Goal: Transaction & Acquisition: Purchase product/service

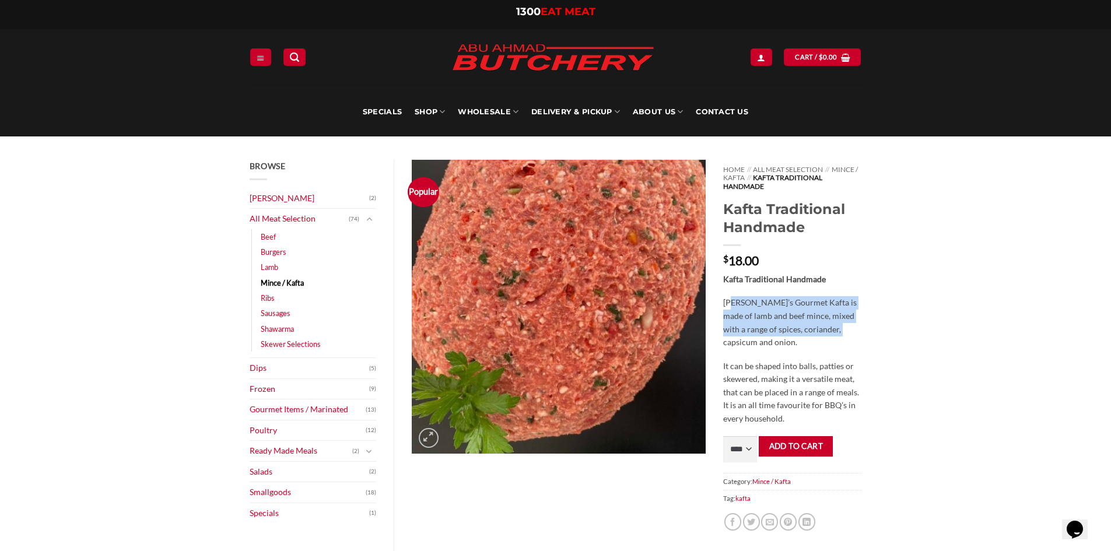
drag, startPoint x: 735, startPoint y: 302, endPoint x: 834, endPoint y: 381, distance: 127.0
click at [826, 331] on p "Abu Ahmad Butchery’s Gourmet Kafta is made of lamb and beef mince, mixed with a…" at bounding box center [792, 322] width 138 height 53
click at [838, 398] on p "It can be shaped into balls, patties or skewered, making it a versatile meat, t…" at bounding box center [792, 393] width 138 height 66
click at [739, 448] on select "**** * *** * *** * *** * *** * *** * *** * *** * *** * *** ** **** ** **** ** *…" at bounding box center [740, 449] width 34 height 26
select select "*"
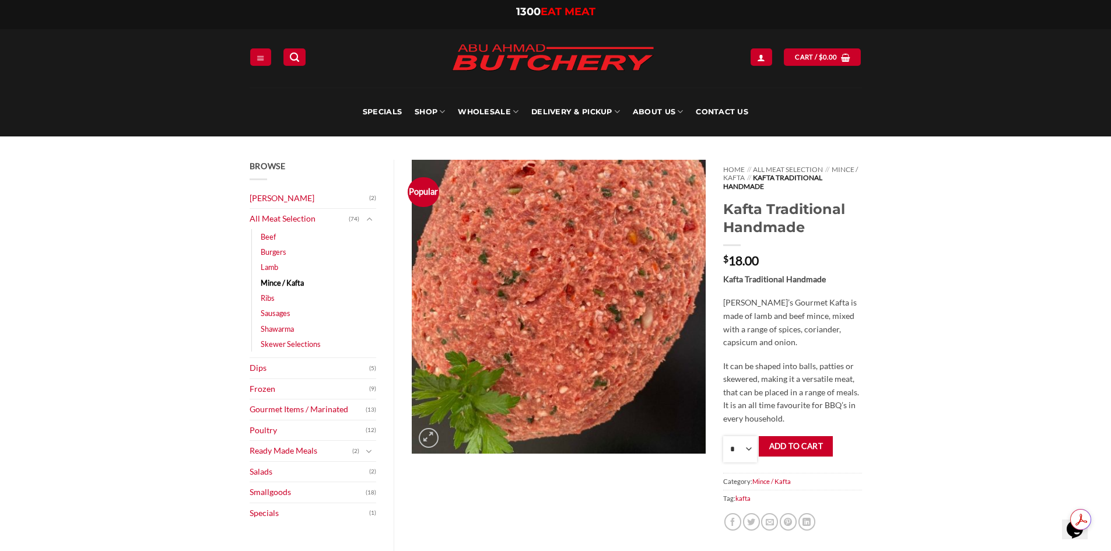
click at [723, 436] on select "**** * *** * *** * *** * *** * *** * *** * *** * *** * *** ** **** ** **** ** *…" at bounding box center [740, 449] width 34 height 26
click at [298, 344] on link "Skewer Selections" at bounding box center [291, 344] width 60 height 15
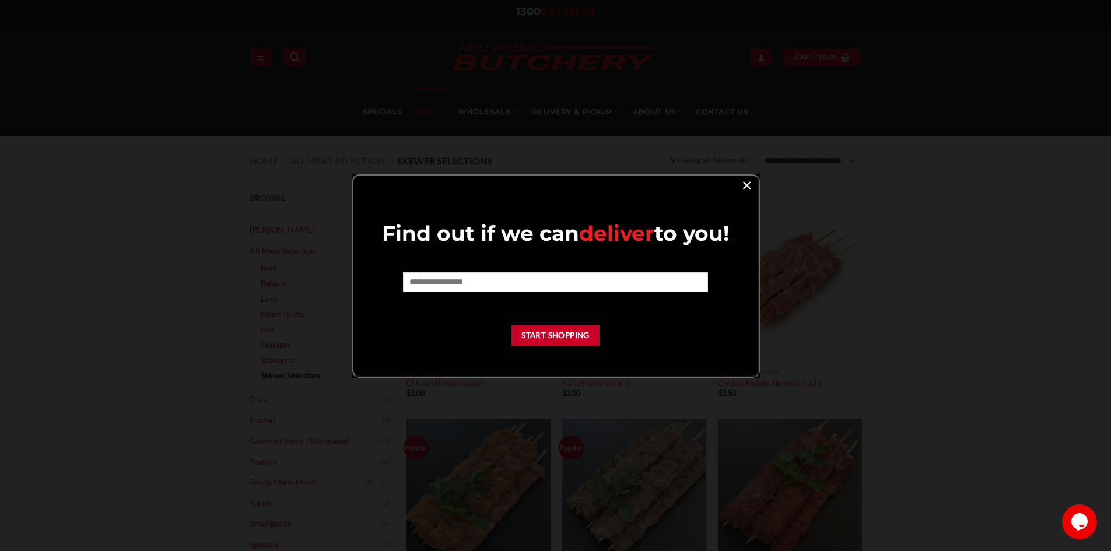
click at [744, 183] on link "×" at bounding box center [747, 185] width 17 height 16
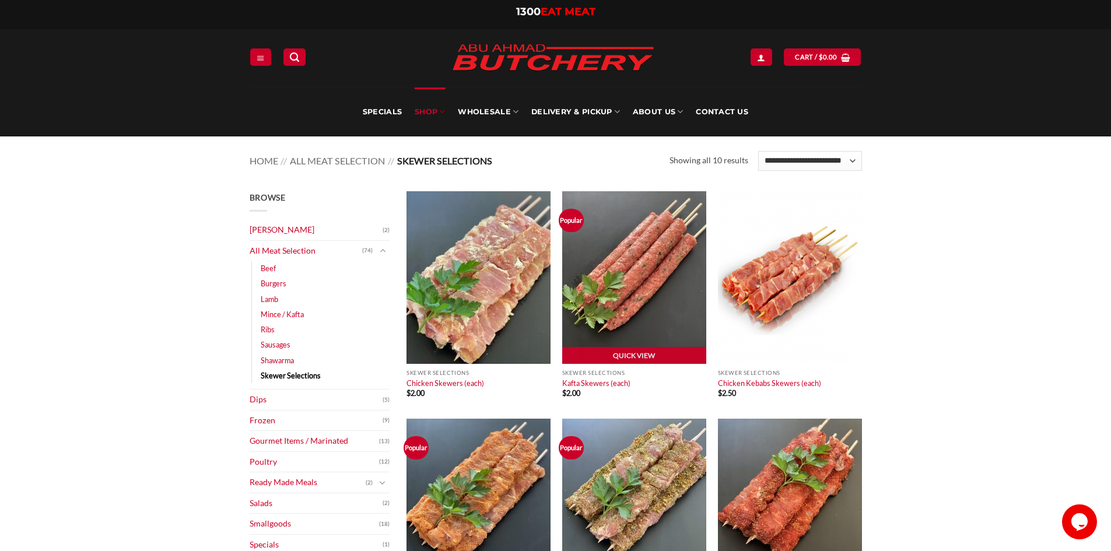
click at [632, 271] on img at bounding box center [634, 277] width 144 height 173
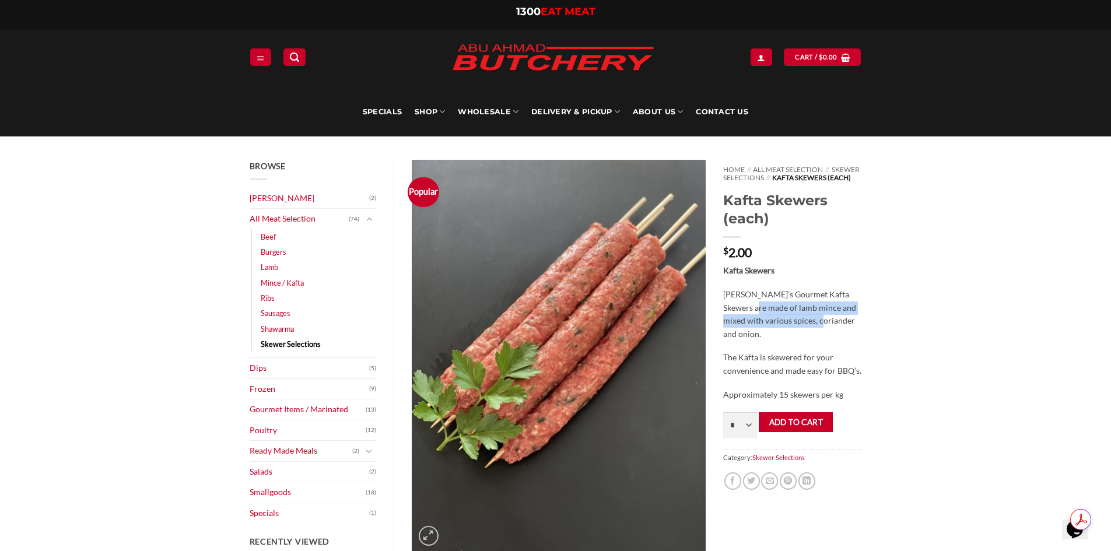
drag, startPoint x: 743, startPoint y: 310, endPoint x: 807, endPoint y: 328, distance: 66.7
click at [806, 328] on p "Abu Ahmad Butchery’s Gourmet Kafta Skewers are made of lamb mince and mixed wit…" at bounding box center [792, 314] width 138 height 53
click at [852, 341] on p "Abu Ahmad Butchery’s Gourmet Kafta Skewers are made of lamb mince and mixed wit…" at bounding box center [792, 314] width 138 height 53
click at [746, 432] on select "* * * * * * * * * ** ** ** ** ** ** ** ** ** ** ** ** ** ** ** ** ** ** ** ** *…" at bounding box center [740, 426] width 34 height 26
click at [47, 158] on div "Browse Abu Ahmad Butchery (2) All Meat Selection (74) Beef (18) Burgers (4) Lam…" at bounding box center [555, 546] width 1111 height 819
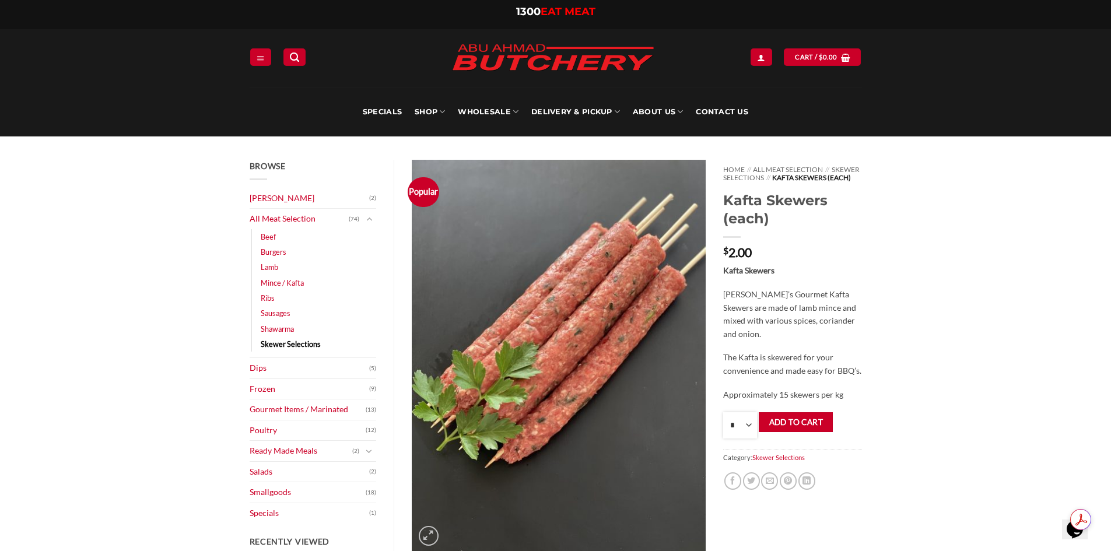
click at [750, 433] on select "* * * * * * * * * ** ** ** ** ** ** ** ** ** ** ** ** ** ** ** ** ** ** ** ** *…" at bounding box center [740, 426] width 34 height 26
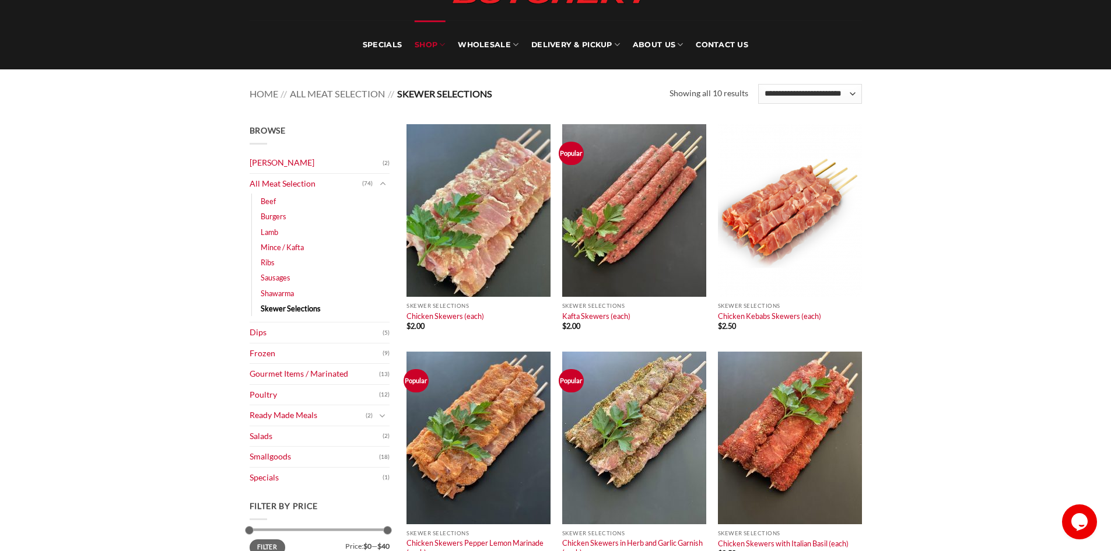
scroll to position [78, 0]
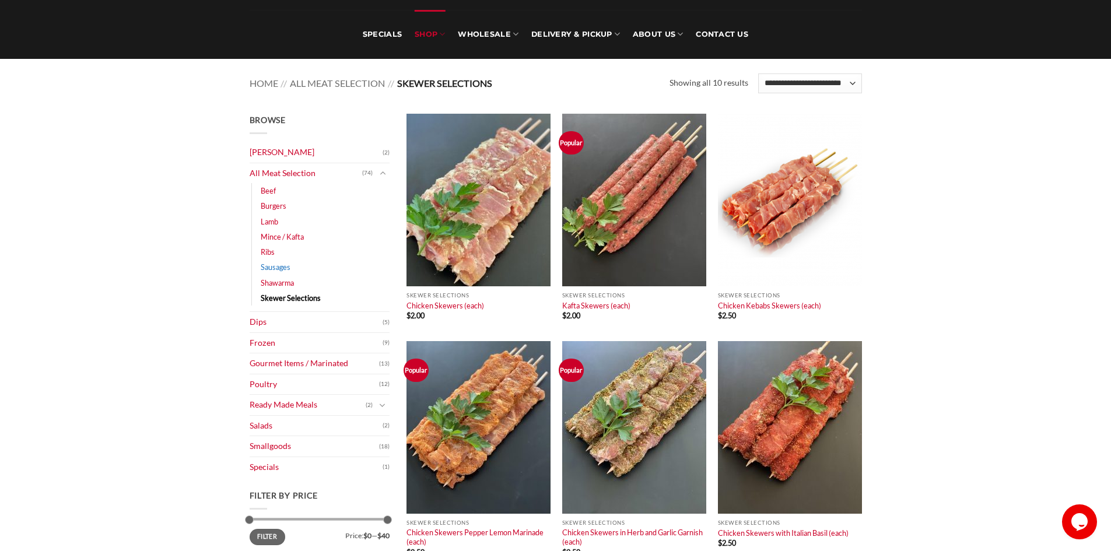
click at [284, 268] on link "Sausages" at bounding box center [276, 267] width 30 height 15
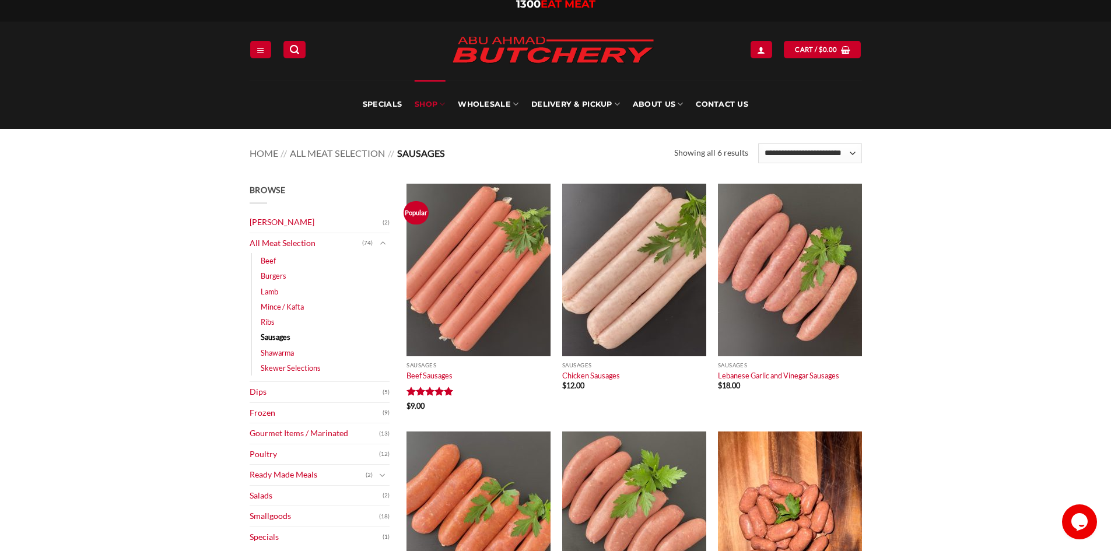
scroll to position [78, 0]
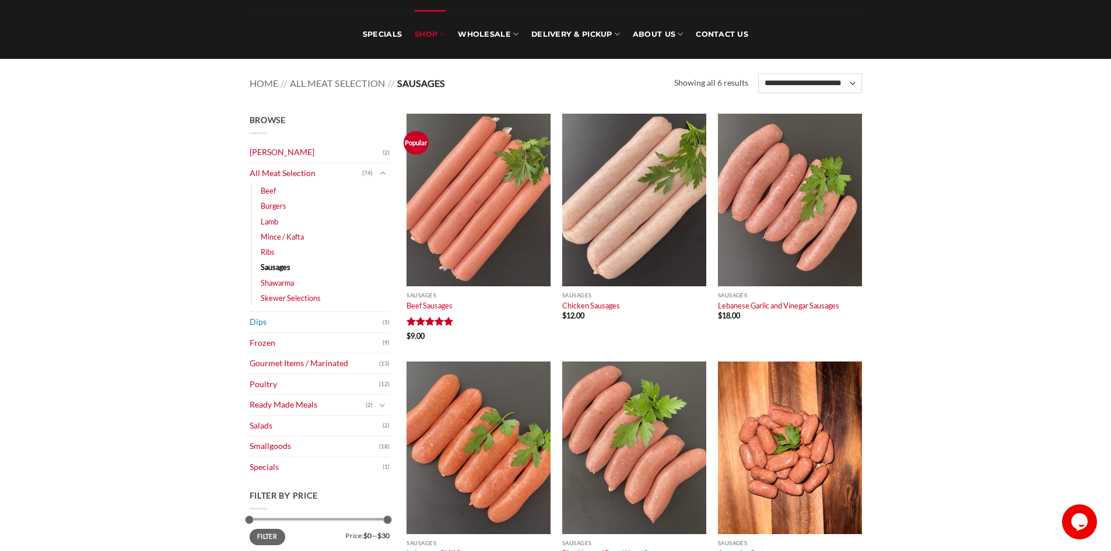
click at [268, 317] on link "Dips" at bounding box center [316, 322] width 133 height 20
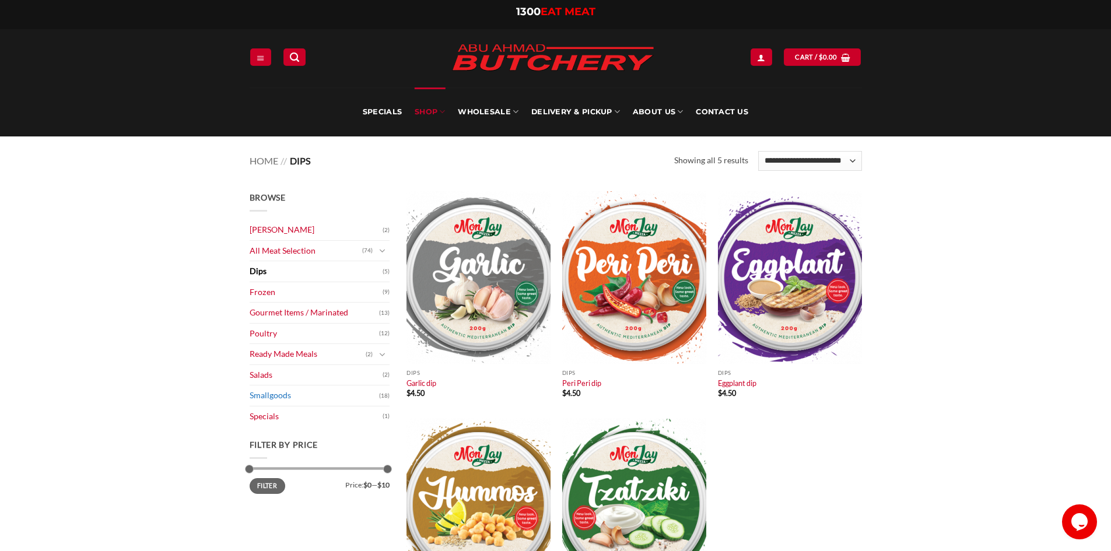
click at [270, 397] on link "Smallgoods" at bounding box center [315, 396] width 130 height 20
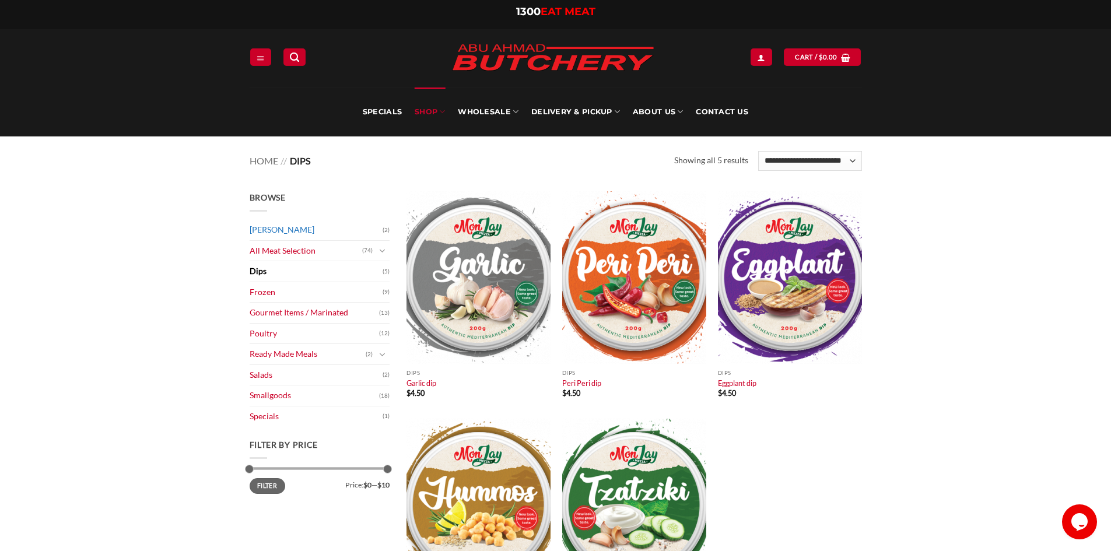
click at [280, 232] on link "[PERSON_NAME]" at bounding box center [316, 230] width 133 height 20
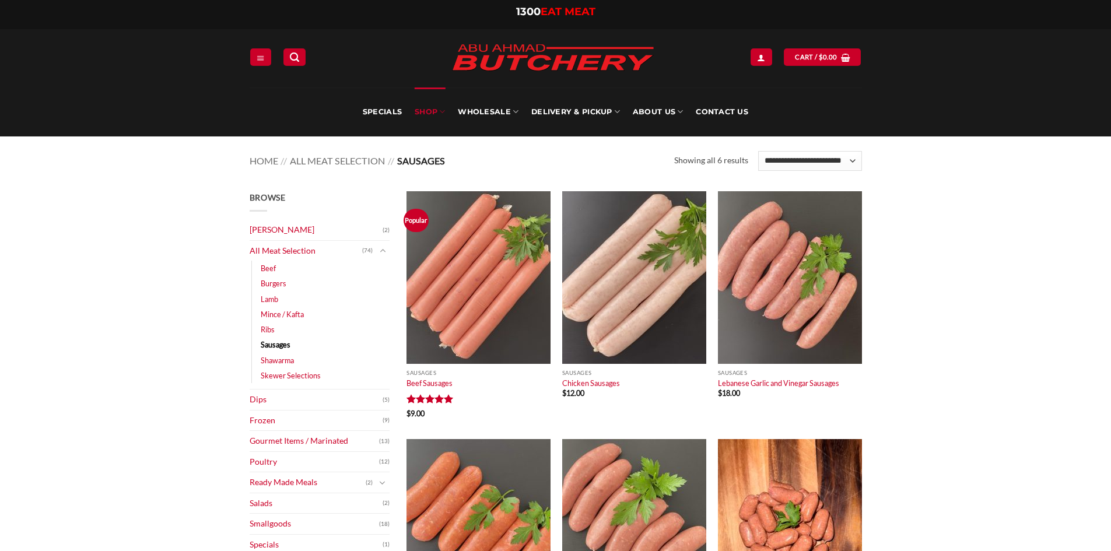
scroll to position [78, 0]
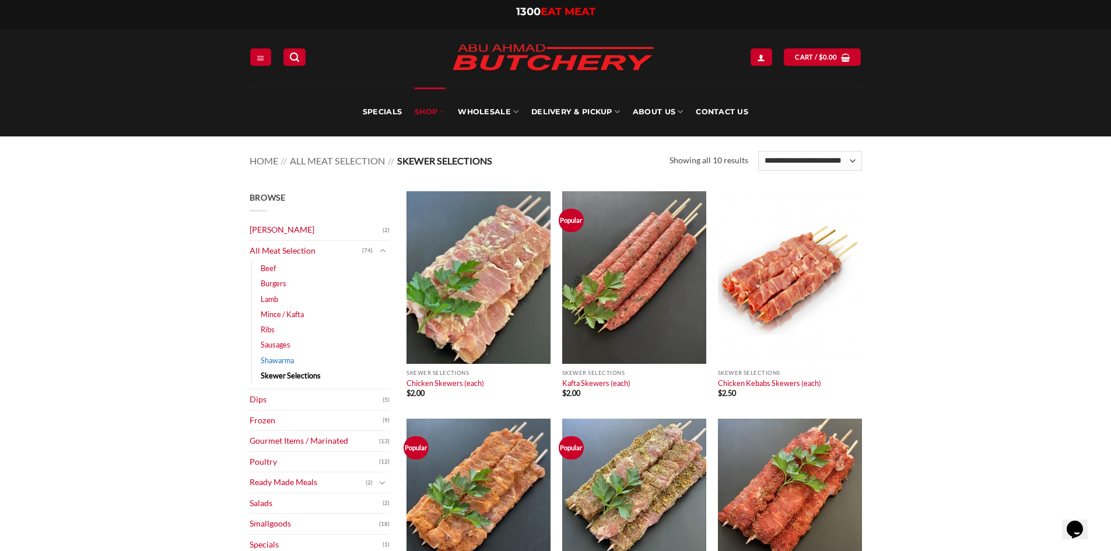
click at [275, 357] on link "Shawarma" at bounding box center [277, 360] width 33 height 15
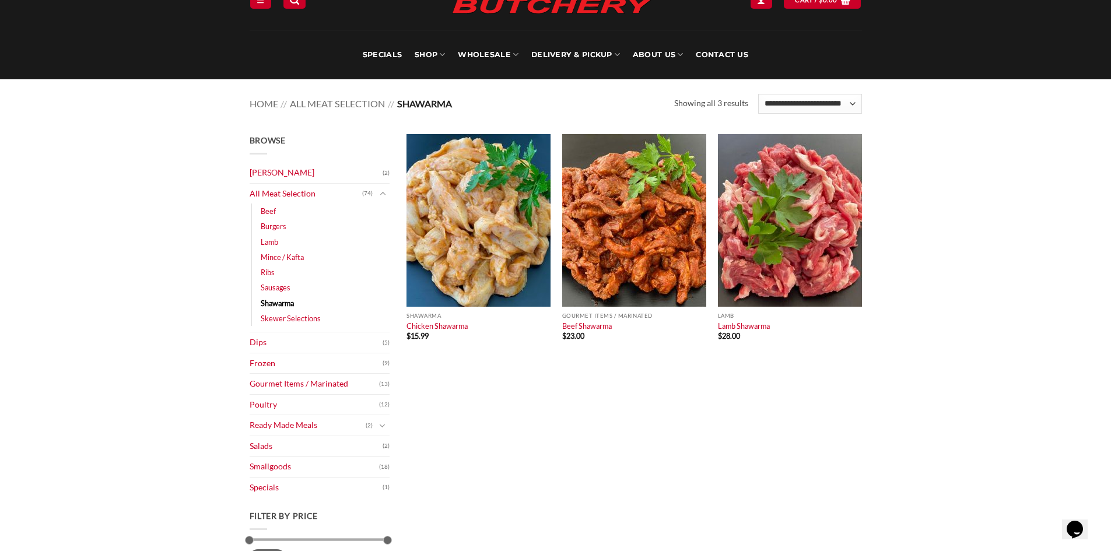
scroll to position [78, 0]
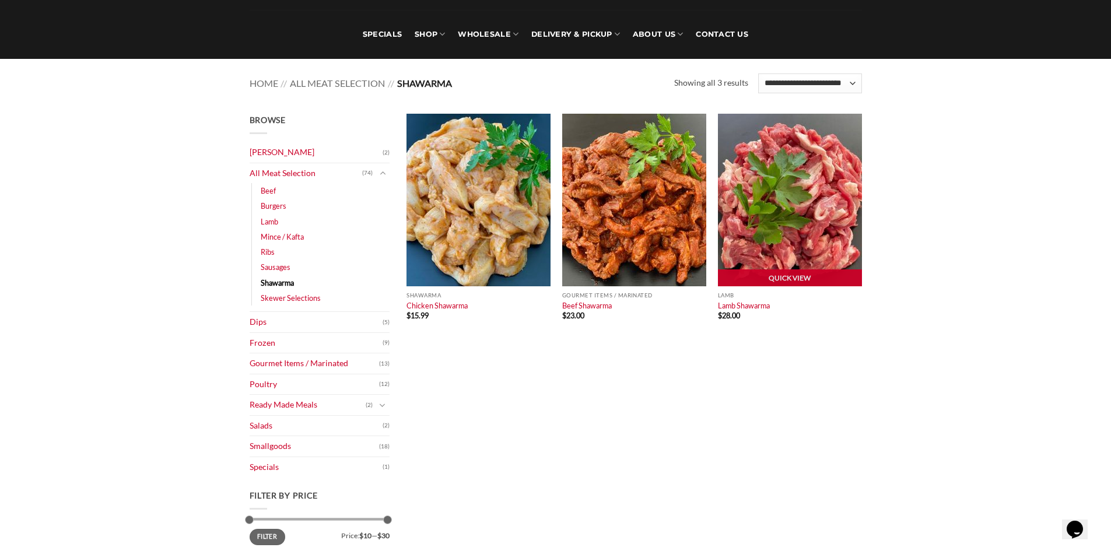
click at [793, 233] on img at bounding box center [790, 200] width 144 height 173
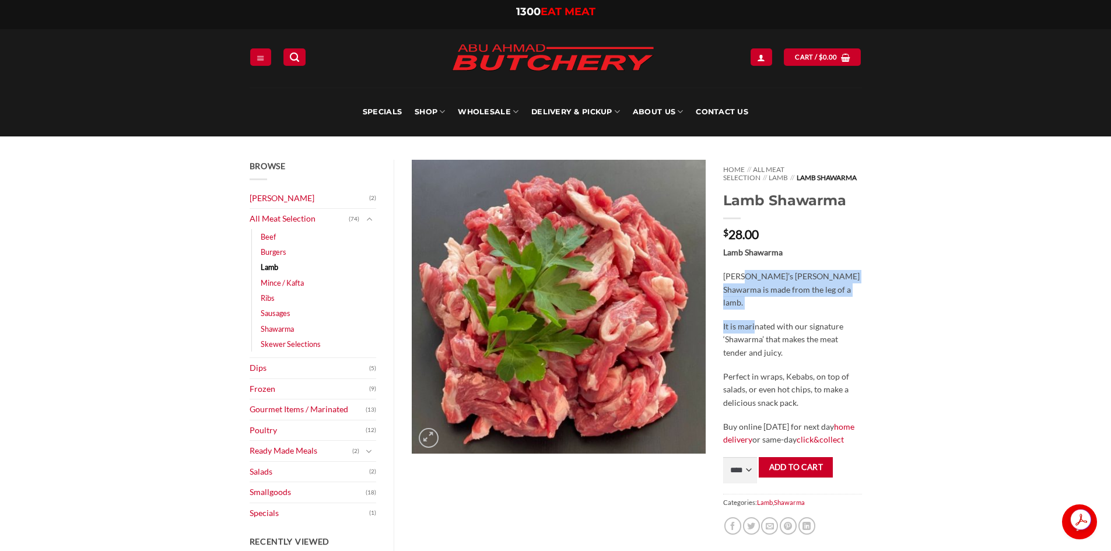
drag, startPoint x: 751, startPoint y: 288, endPoint x: 755, endPoint y: 311, distance: 23.6
click at [755, 311] on div "Lamb Shawarma Abu Ahmad Butchery’s Lamb Shawarma is made from the leg of a lamb…" at bounding box center [792, 346] width 138 height 200
click at [802, 337] on p "It is marinated with our signature ‘Shawarma’ that makes the meat tender and ju…" at bounding box center [792, 340] width 138 height 40
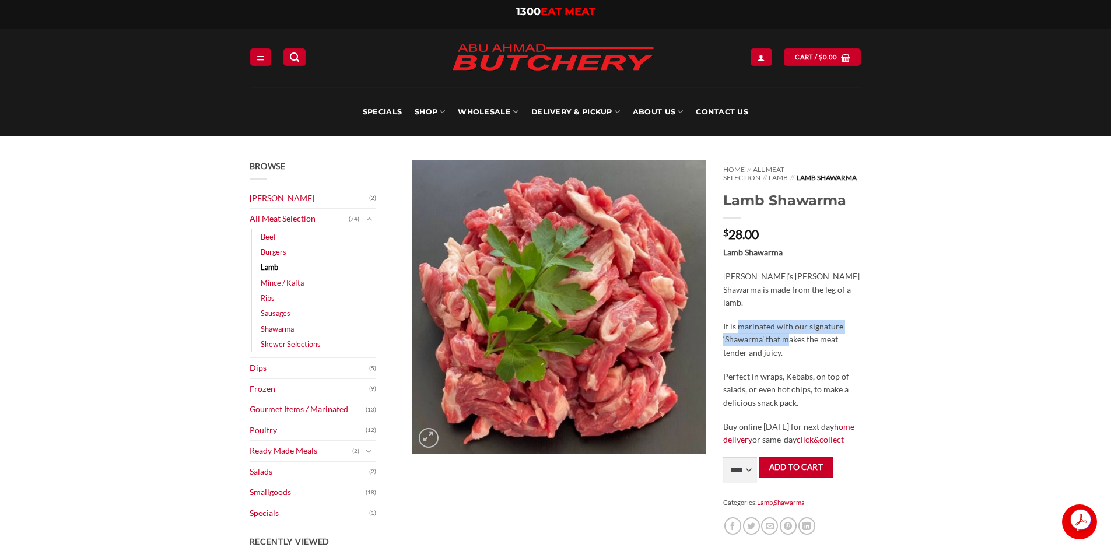
drag, startPoint x: 739, startPoint y: 321, endPoint x: 793, endPoint y: 342, distance: 58.4
click at [789, 340] on p "It is marinated with our signature ‘Shawarma’ that makes the meat tender and ju…" at bounding box center [792, 340] width 138 height 40
click at [829, 356] on p "It is marinated with our signature ‘Shawarma’ that makes the meat tender and ju…" at bounding box center [792, 340] width 138 height 40
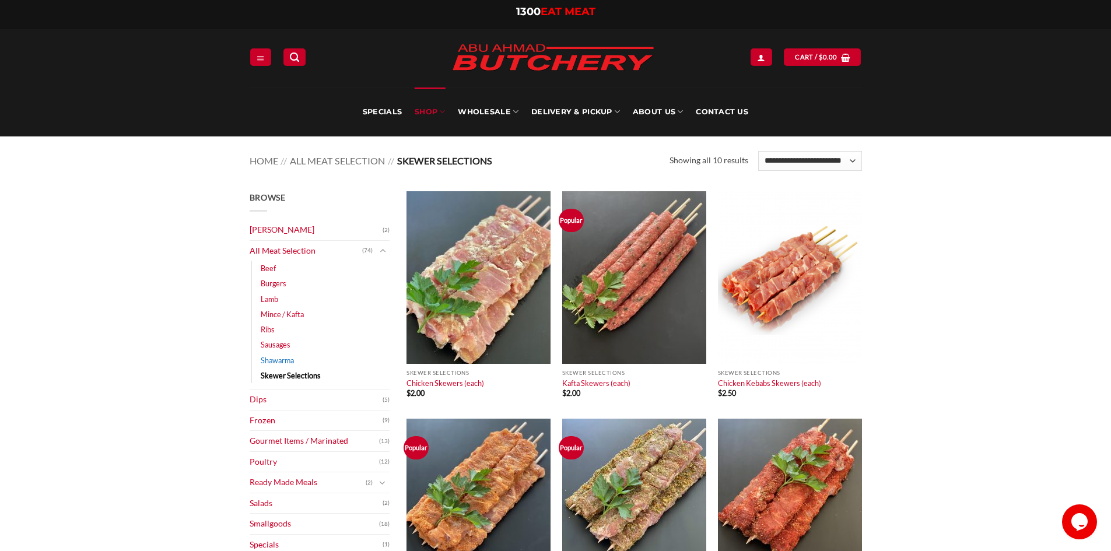
click at [264, 360] on link "Shawarma" at bounding box center [277, 360] width 33 height 15
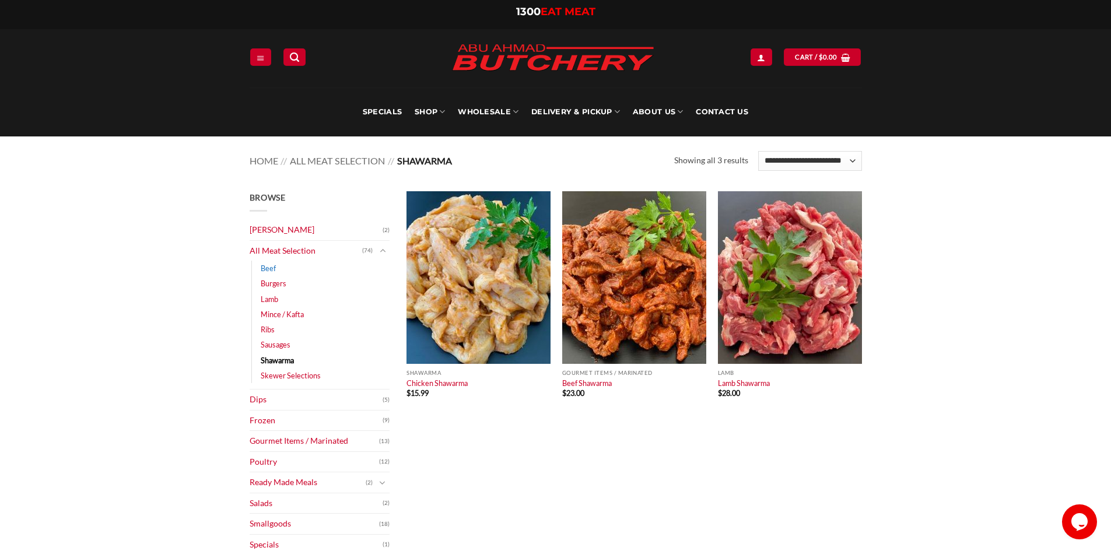
click at [263, 268] on link "Beef" at bounding box center [268, 268] width 15 height 15
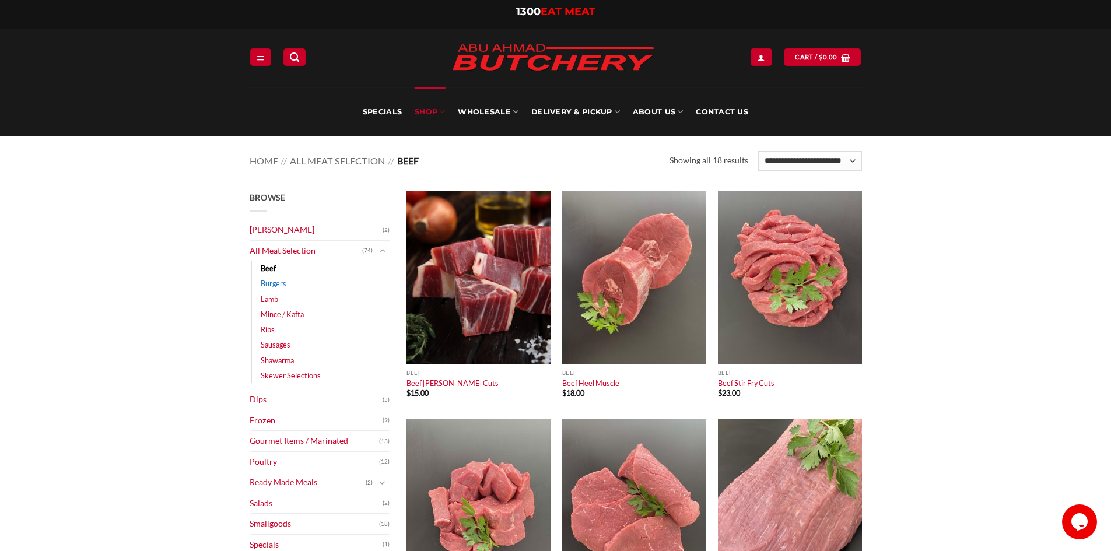
click at [274, 282] on link "Burgers" at bounding box center [274, 283] width 26 height 15
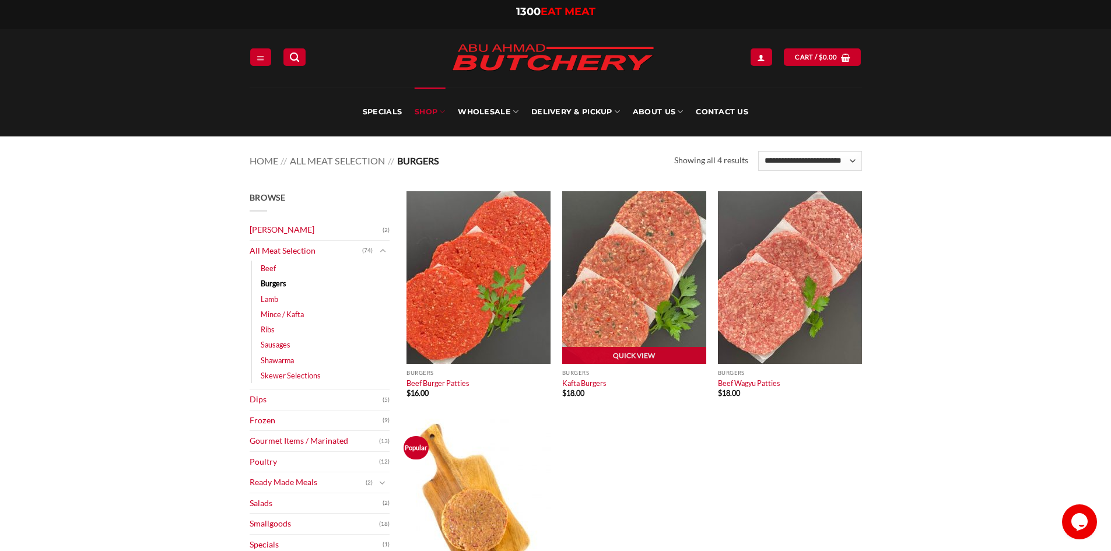
click at [644, 268] on img at bounding box center [634, 277] width 144 height 173
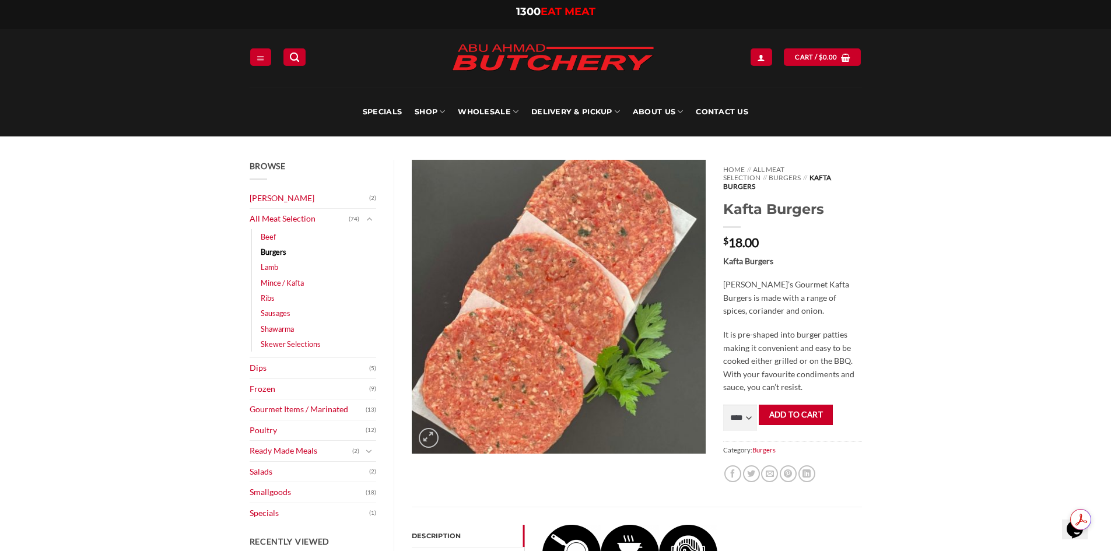
click at [1010, 413] on div "Browse Abu Ahmad Butchery (2) All Meat Selection (74) Beef (18) Burgers (4) Lam…" at bounding box center [555, 519] width 1111 height 764
click at [739, 415] on select "**** * *** * *** * *** * *** * *** * *** * *** * *** * *** ** **** ** **** ** *…" at bounding box center [740, 418] width 34 height 26
select select "*"
click at [723, 405] on select "**** * *** * *** * *** * *** * *** * *** * *** * *** * *** ** **** ** **** ** *…" at bounding box center [740, 418] width 34 height 26
click at [803, 407] on button "Add to cart" at bounding box center [796, 415] width 74 height 20
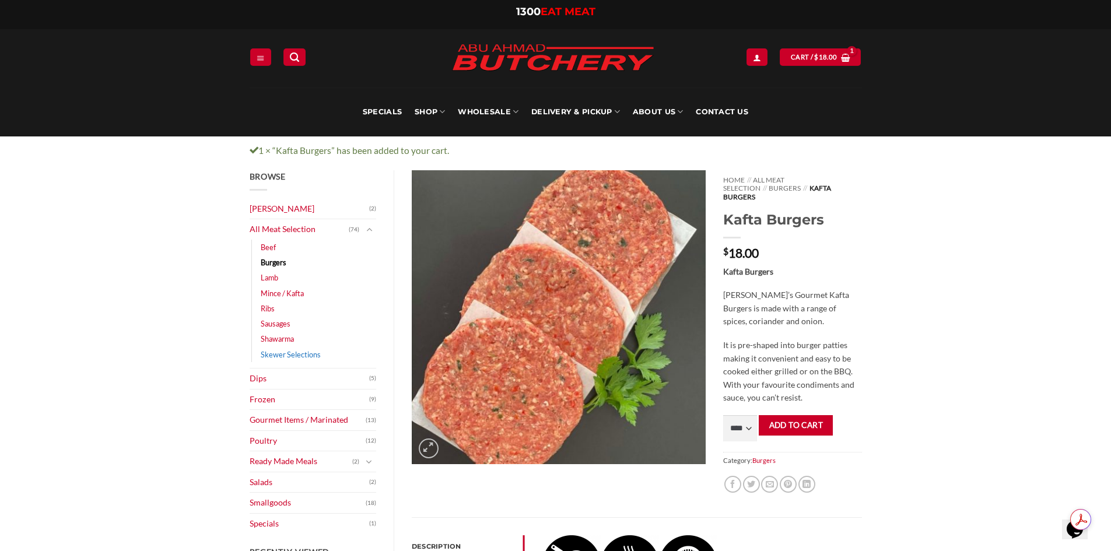
click at [272, 352] on link "Skewer Selections" at bounding box center [291, 354] width 60 height 15
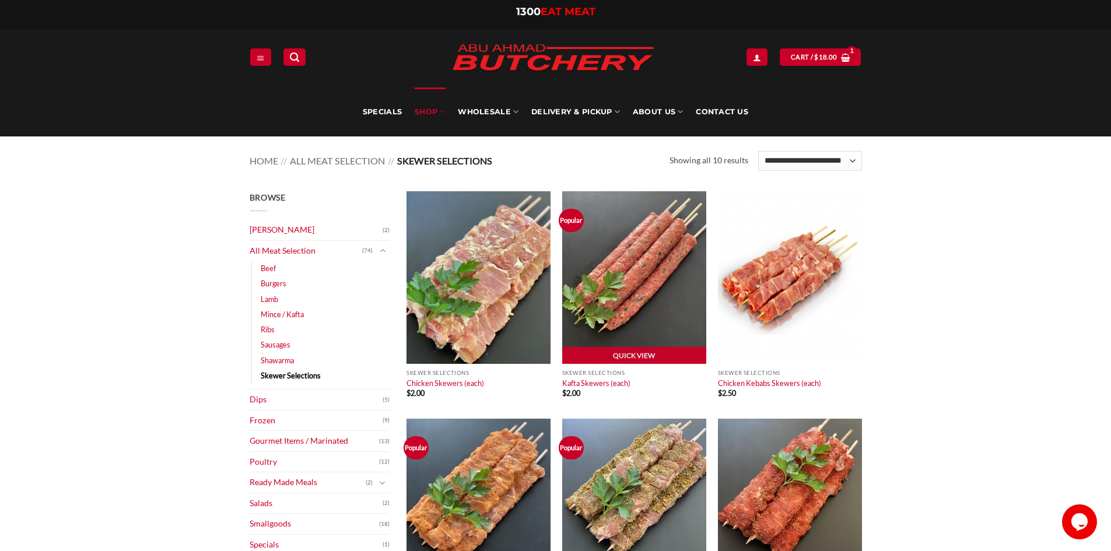
click at [644, 262] on img at bounding box center [634, 277] width 144 height 173
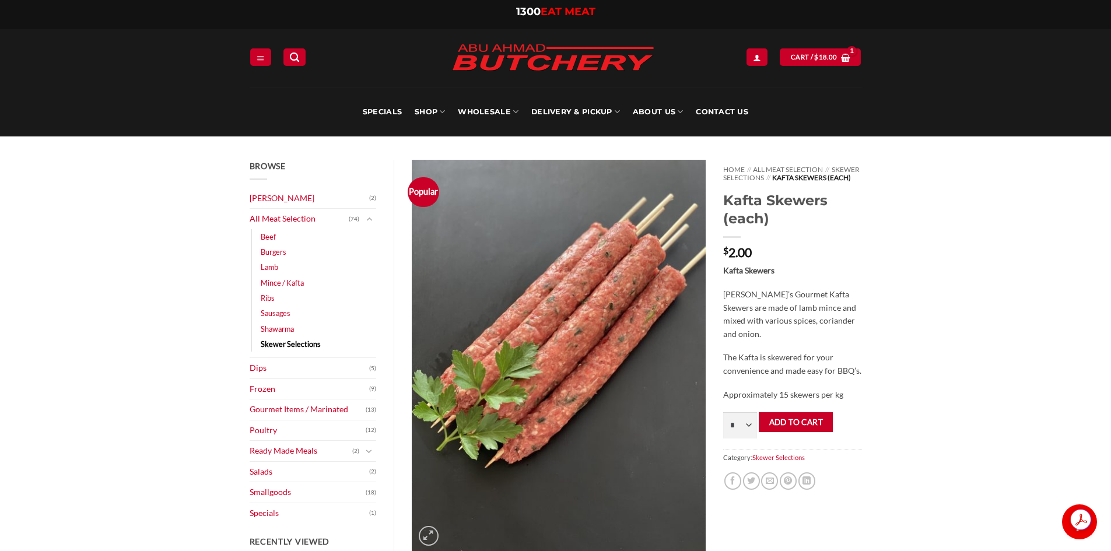
scroll to position [155, 0]
